Goal: Information Seeking & Learning: Understand process/instructions

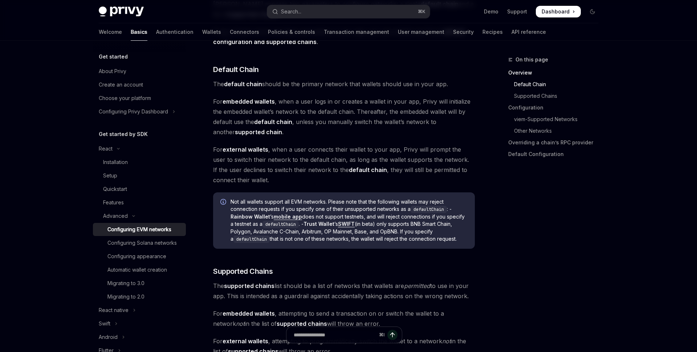
scroll to position [184, 0]
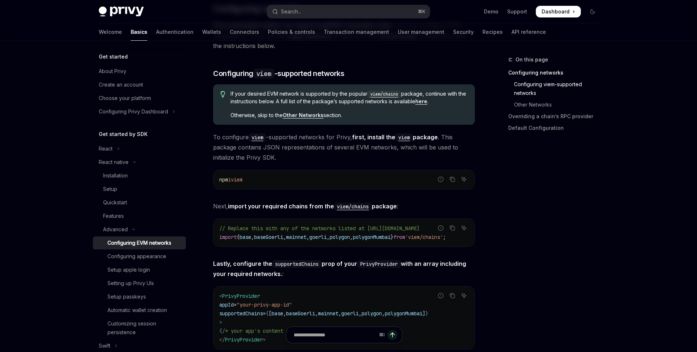
scroll to position [0, 3]
click at [499, 213] on div "On this page Configuring networks Configuring viem-supported networks Other Net…" at bounding box center [549, 203] width 110 height 296
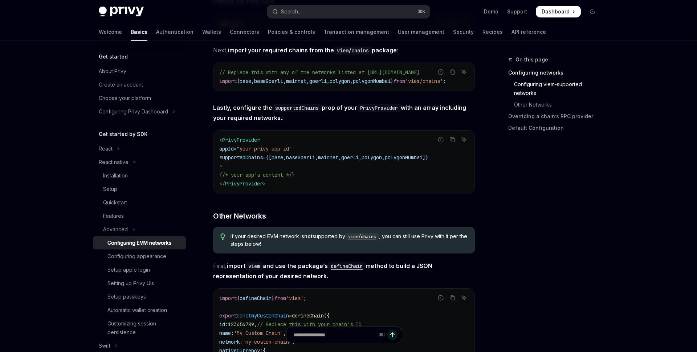
scroll to position [336, 0]
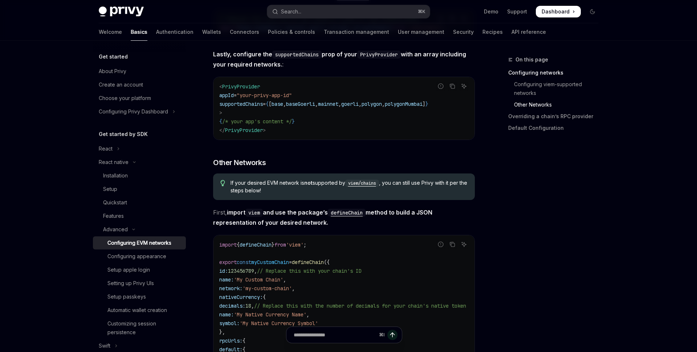
click at [510, 191] on div "On this page Configuring networks Configuring viem-supported networks Other Net…" at bounding box center [549, 203] width 110 height 296
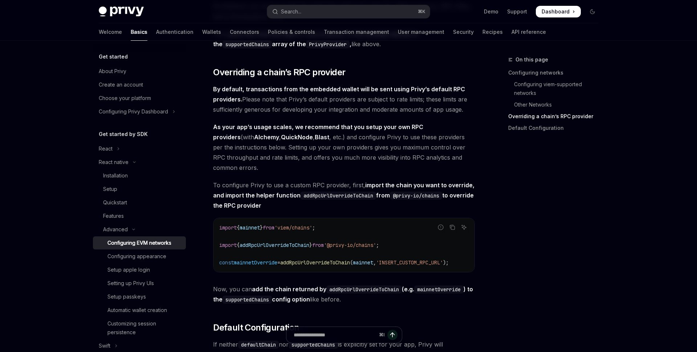
scroll to position [765, 0]
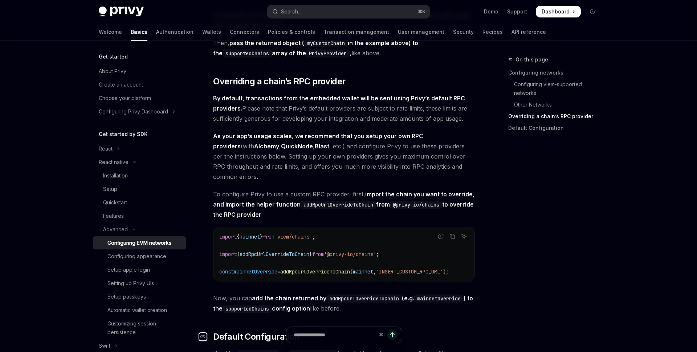
click at [206, 334] on icon "Navigate to header" at bounding box center [202, 336] width 5 height 4
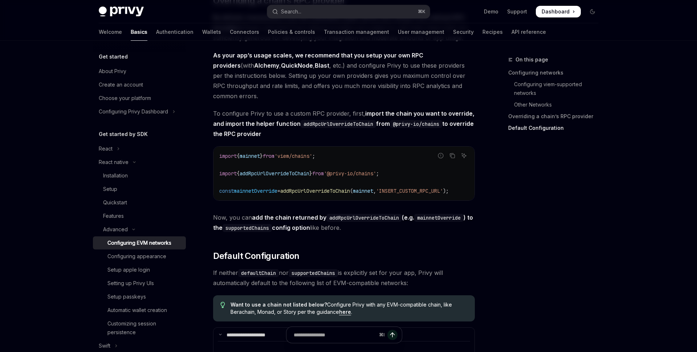
scroll to position [845, 0]
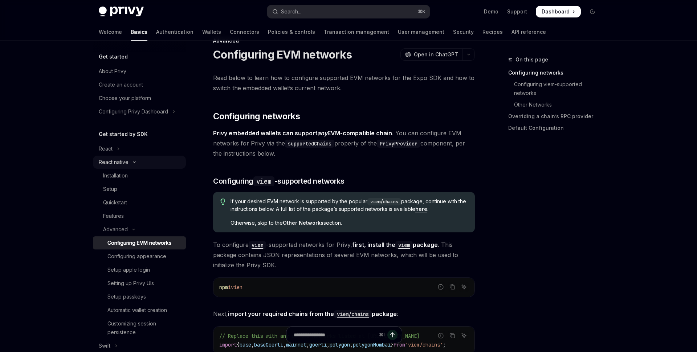
scroll to position [0, 0]
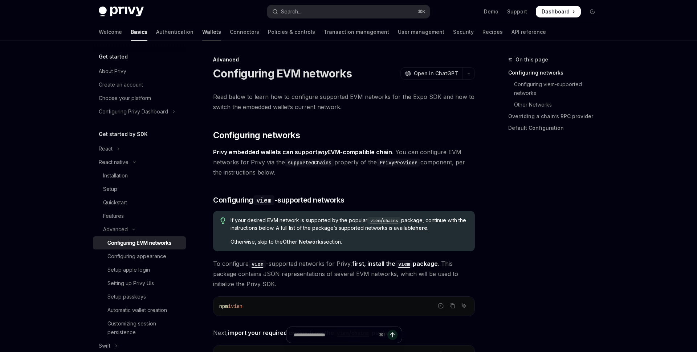
click at [218, 25] on link "Wallets" at bounding box center [211, 31] width 19 height 17
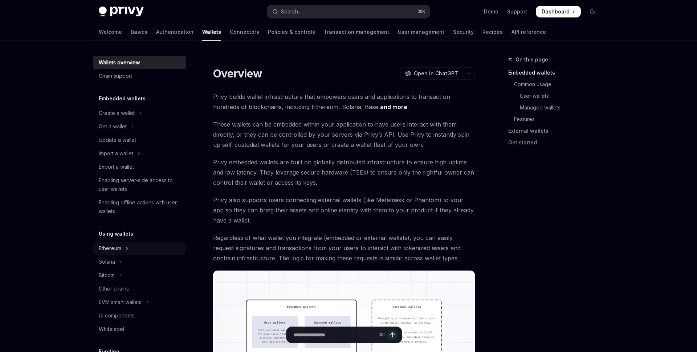
click at [121, 244] on div "Ethereum" at bounding box center [110, 248] width 23 height 9
type textarea "*"
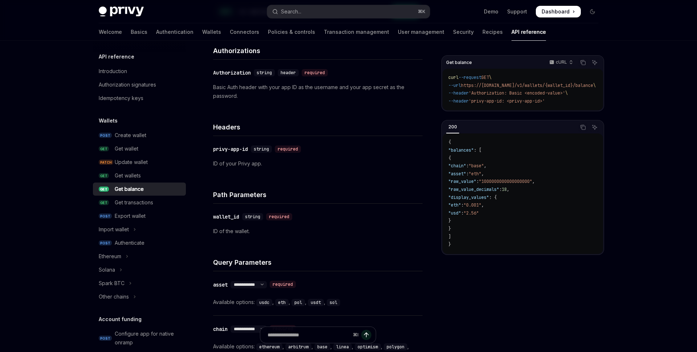
scroll to position [100, 0]
click at [267, 325] on select "**********" at bounding box center [249, 328] width 36 height 6
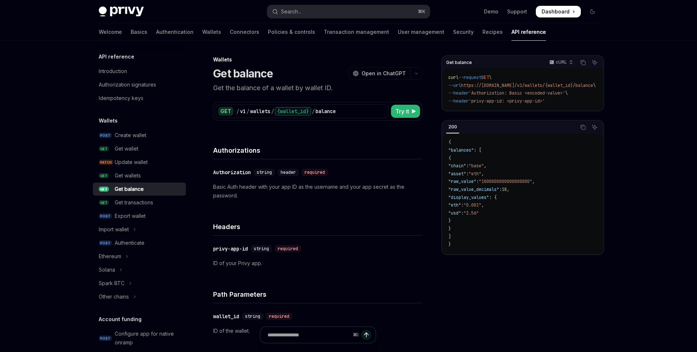
scroll to position [0, 0]
click at [378, 69] on span "Open in ChatGPT" at bounding box center [384, 72] width 44 height 7
